Goal: Task Accomplishment & Management: Use online tool/utility

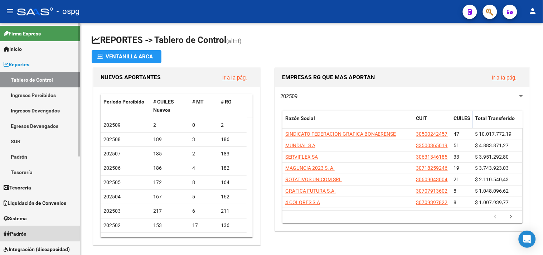
click at [27, 230] on span "Padrón" at bounding box center [15, 234] width 23 height 8
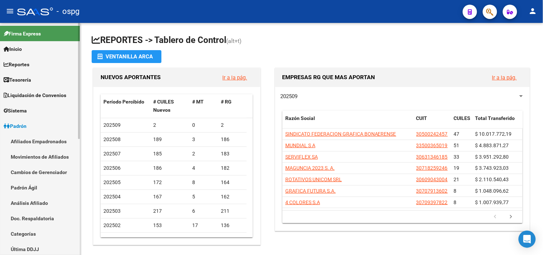
click at [44, 204] on link "Análisis Afiliado" at bounding box center [40, 202] width 80 height 15
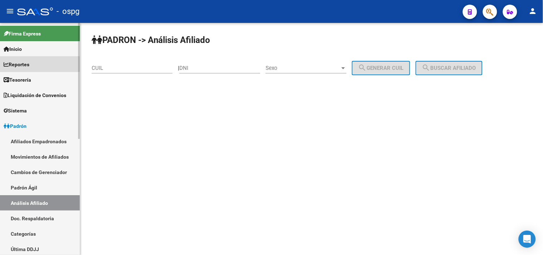
click at [28, 61] on span "Reportes" at bounding box center [17, 65] width 26 height 8
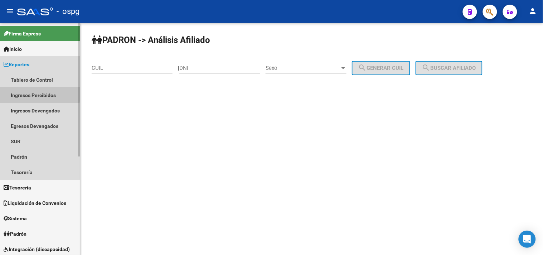
click at [27, 93] on link "Ingresos Percibidos" at bounding box center [40, 94] width 80 height 15
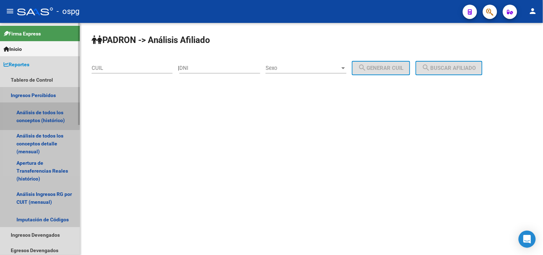
click at [33, 115] on link "Análisis de todos los conceptos (histórico)" at bounding box center [40, 116] width 80 height 27
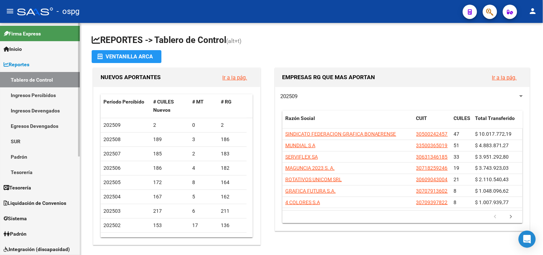
click at [37, 231] on link "Padrón" at bounding box center [40, 233] width 80 height 15
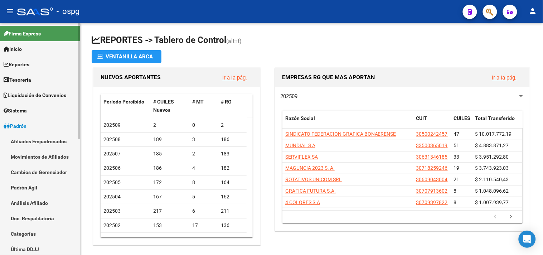
scroll to position [40, 0]
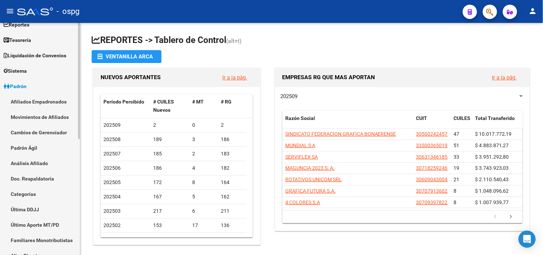
click at [38, 158] on link "Análisis Afiliado" at bounding box center [40, 162] width 80 height 15
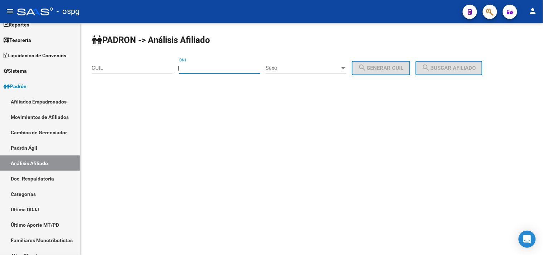
click at [234, 69] on input "DNI" at bounding box center [219, 68] width 81 height 6
type input "70765488"
click at [282, 49] on div "PADRON -> Análisis Afiliado CUIL | 70765488 DNI Sexo Sexo search Generar CUIL s…" at bounding box center [311, 60] width 463 height 75
click at [301, 68] on span "Sexo" at bounding box center [303, 68] width 74 height 6
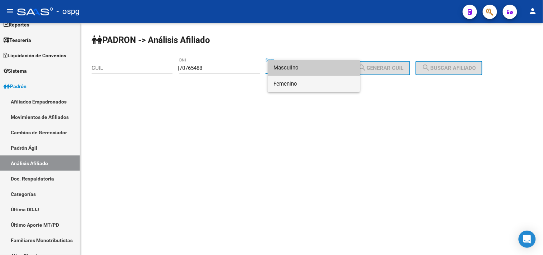
click at [307, 83] on span "Femenino" at bounding box center [314, 84] width 81 height 16
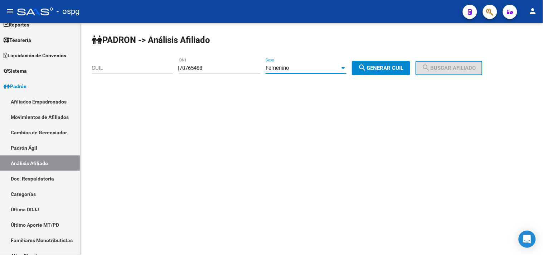
click at [382, 72] on button "search Generar CUIL" at bounding box center [381, 68] width 58 height 14
type input "27-70765488-6"
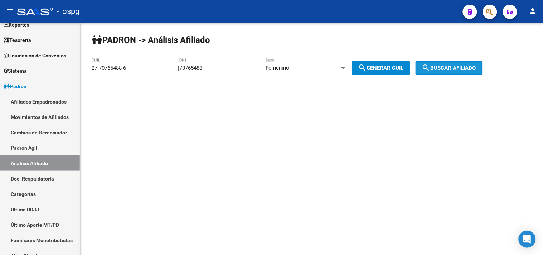
click at [476, 67] on span "search Buscar afiliado" at bounding box center [449, 68] width 54 height 6
